Goal: Information Seeking & Learning: Learn about a topic

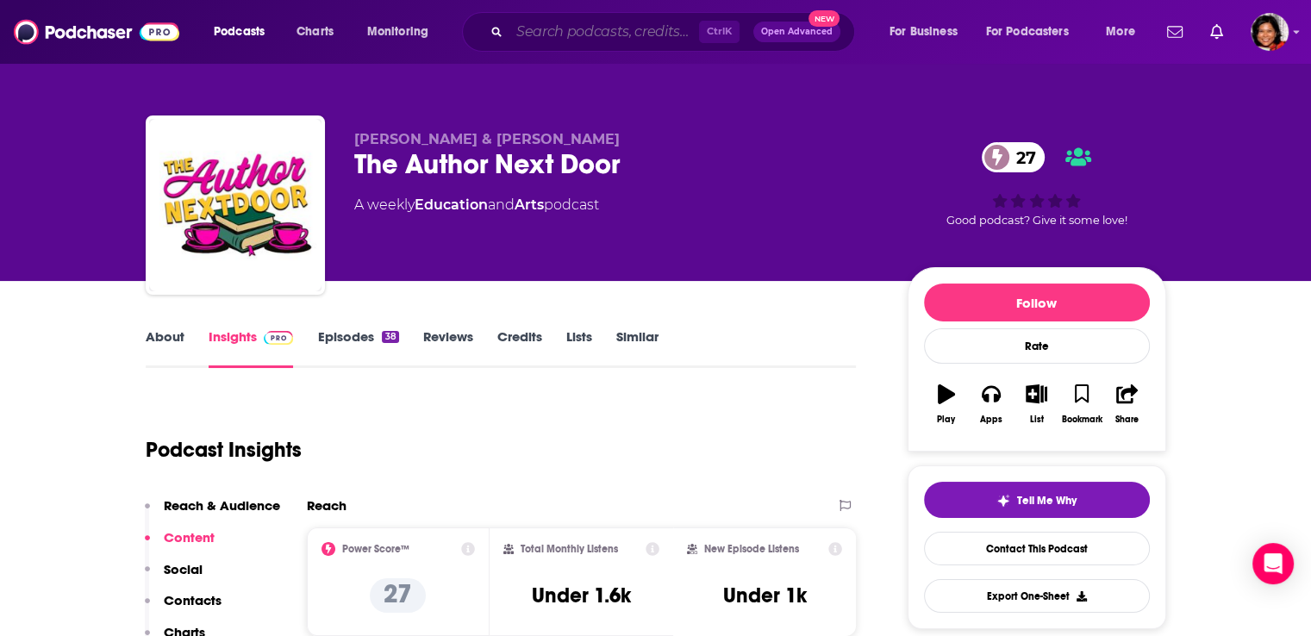
click at [562, 31] on input "Search podcasts, credits, & more..." at bounding box center [604, 32] width 190 height 28
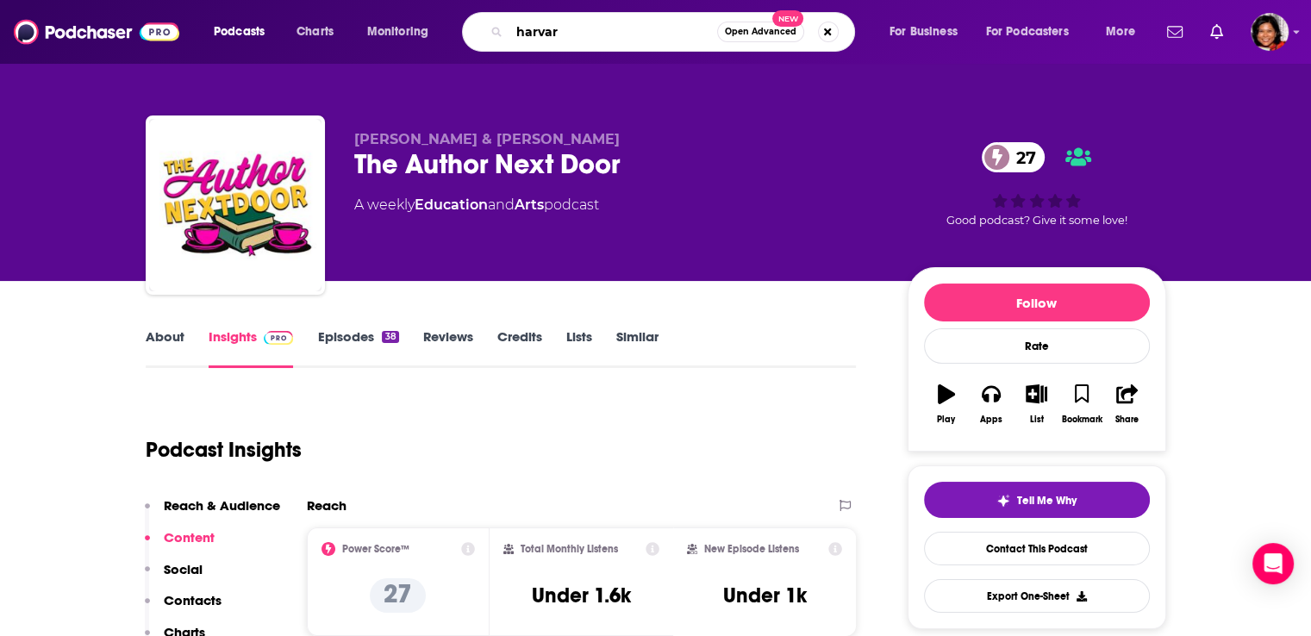
type input "[GEOGRAPHIC_DATA]"
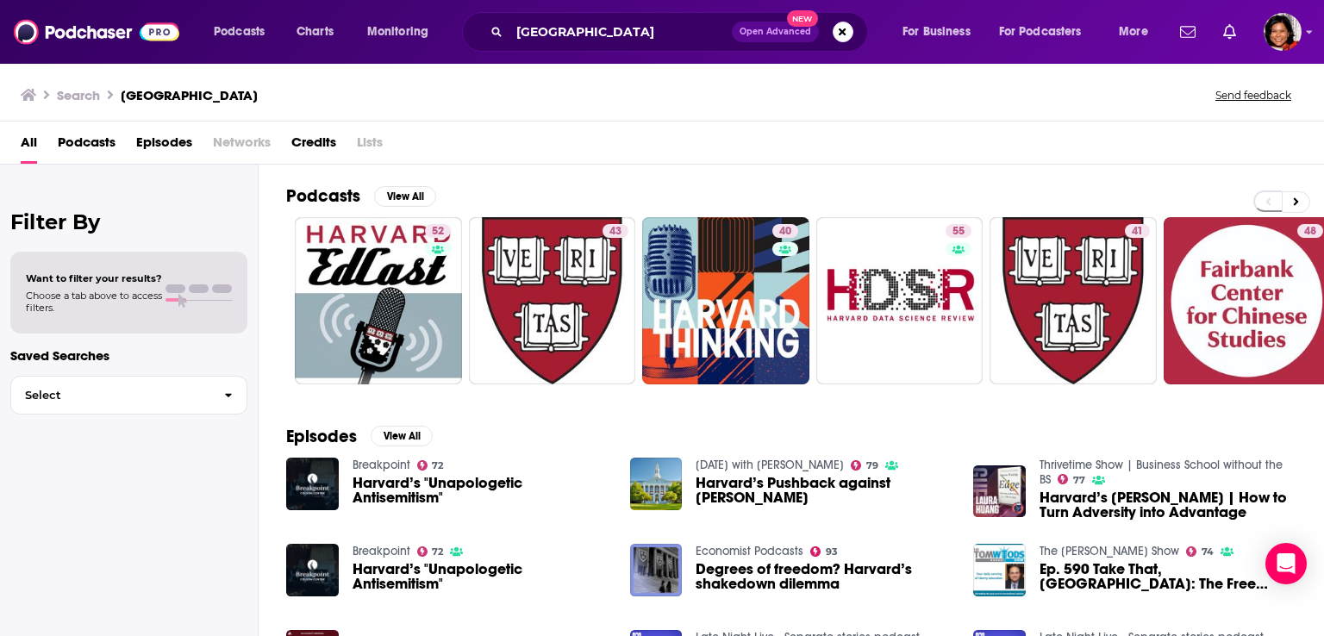
click at [75, 149] on span "Podcasts" at bounding box center [87, 145] width 58 height 35
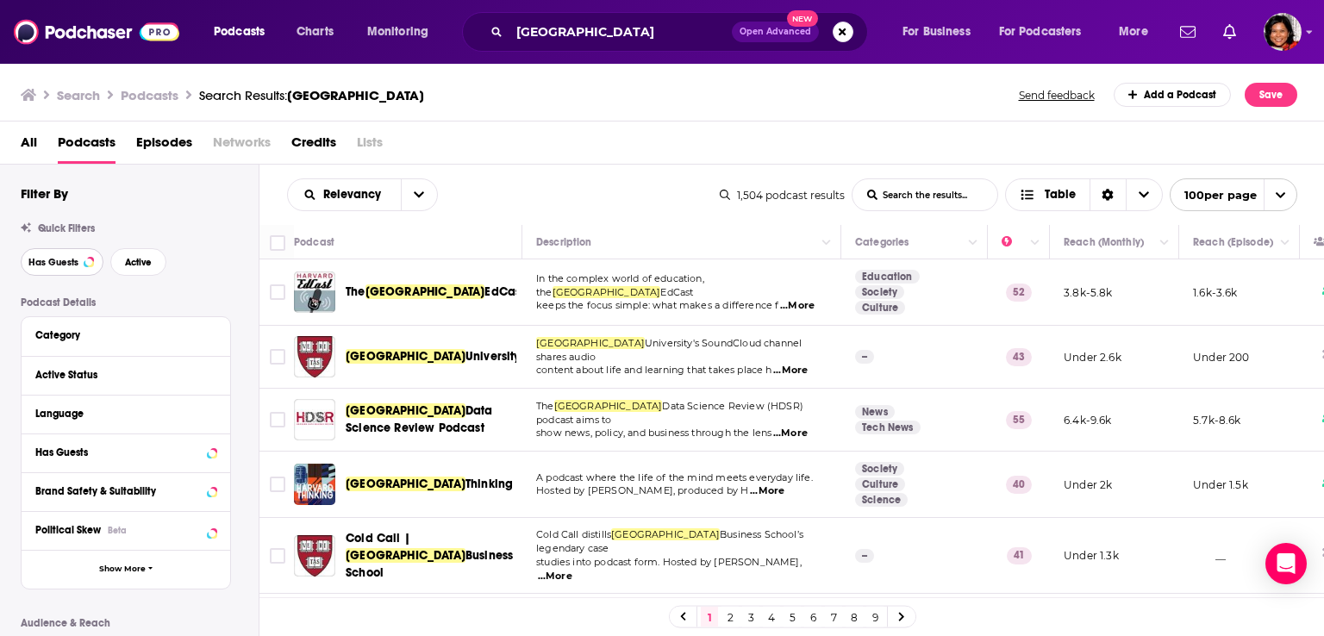
click at [59, 265] on span "Has Guests" at bounding box center [53, 262] width 50 height 9
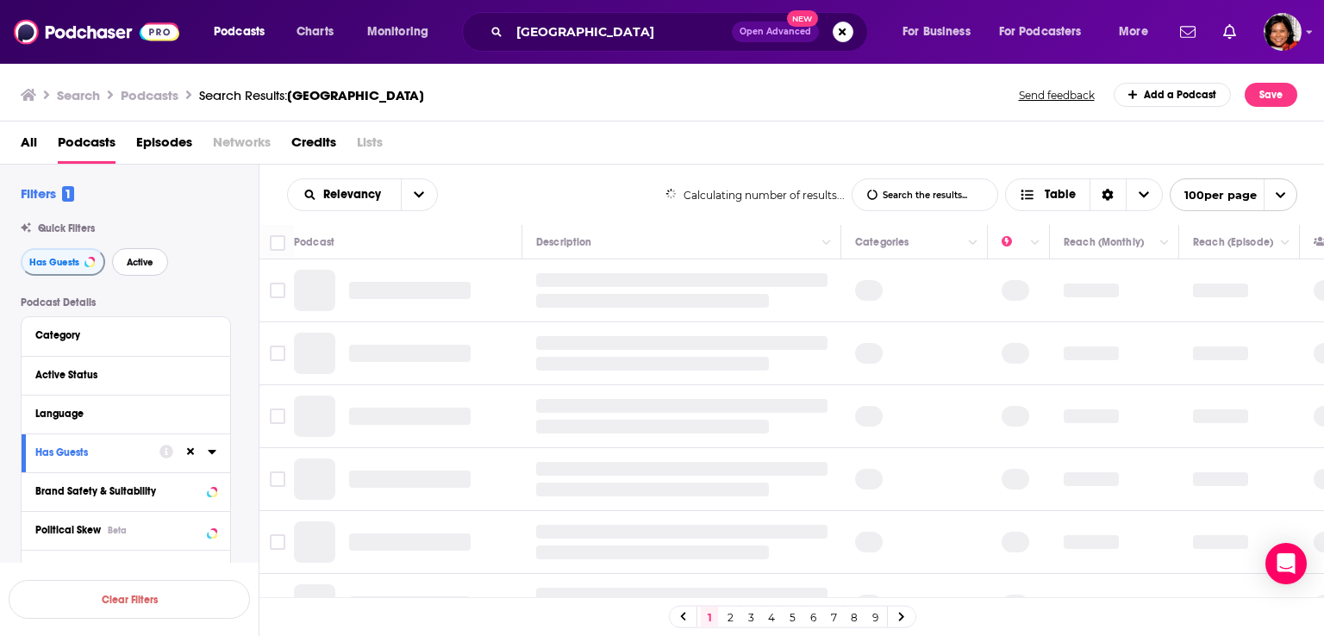
click at [144, 265] on span "Active" at bounding box center [140, 262] width 27 height 9
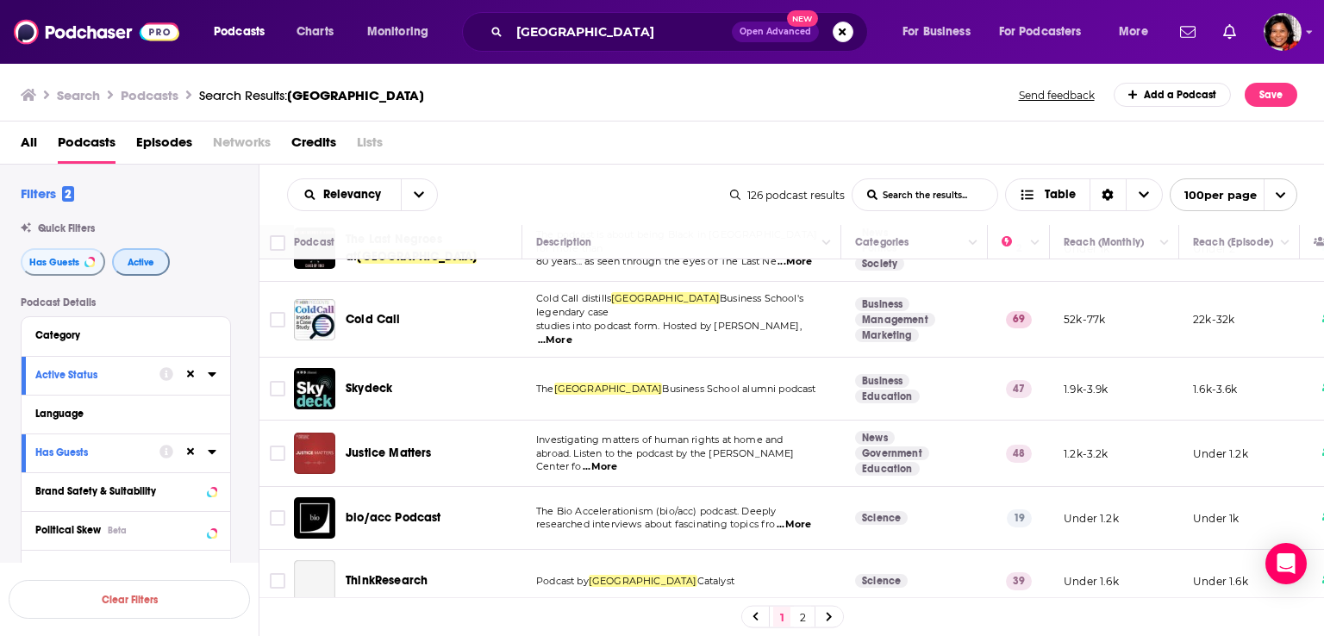
scroll to position [603, 0]
